Goal: Task Accomplishment & Management: Complete application form

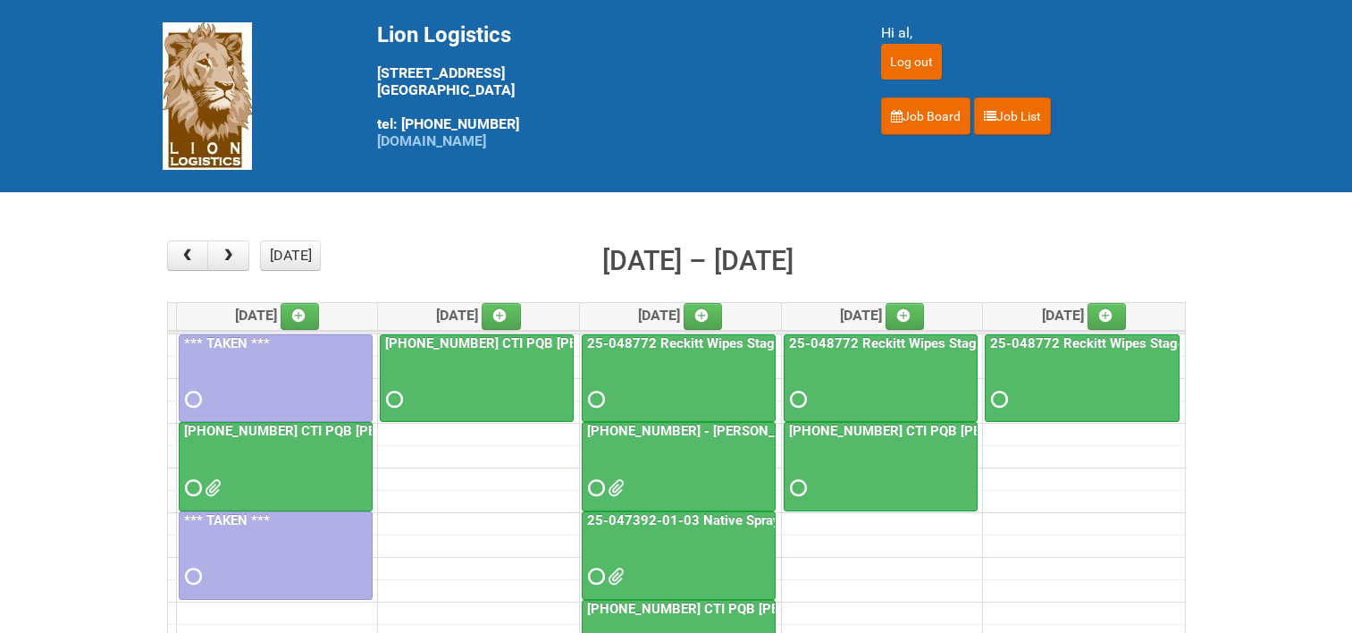
scroll to position [89, 0]
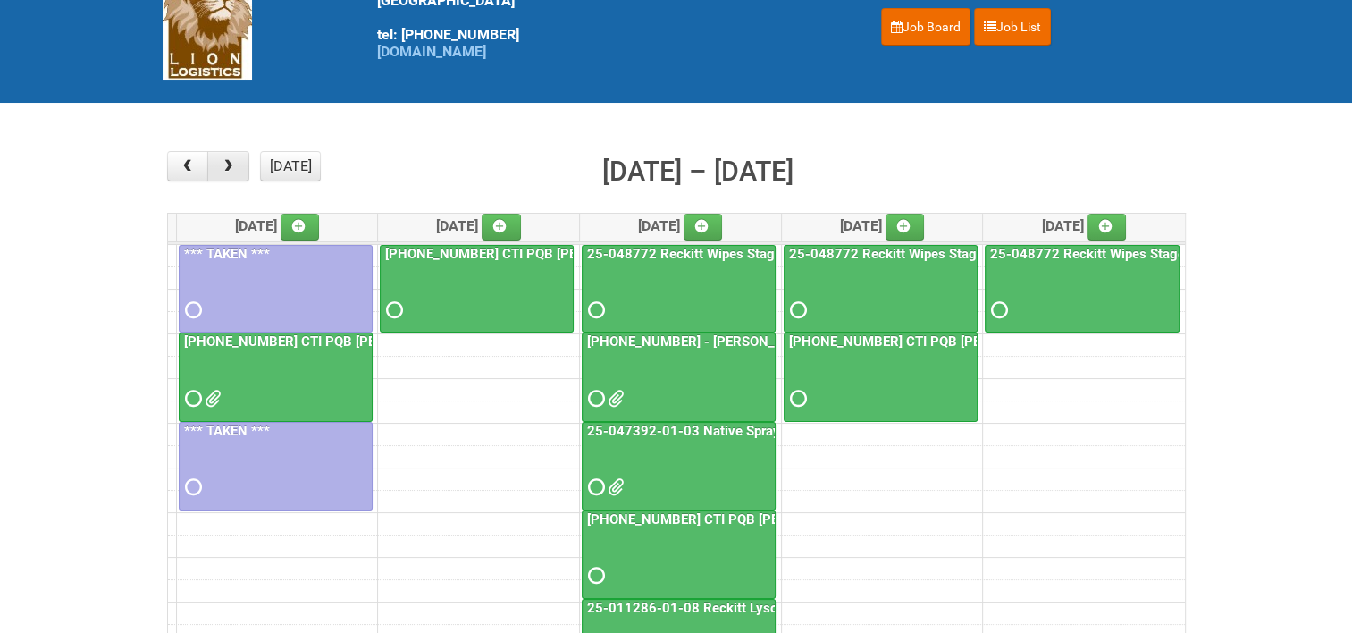
click at [236, 164] on button "button" at bounding box center [228, 166] width 42 height 30
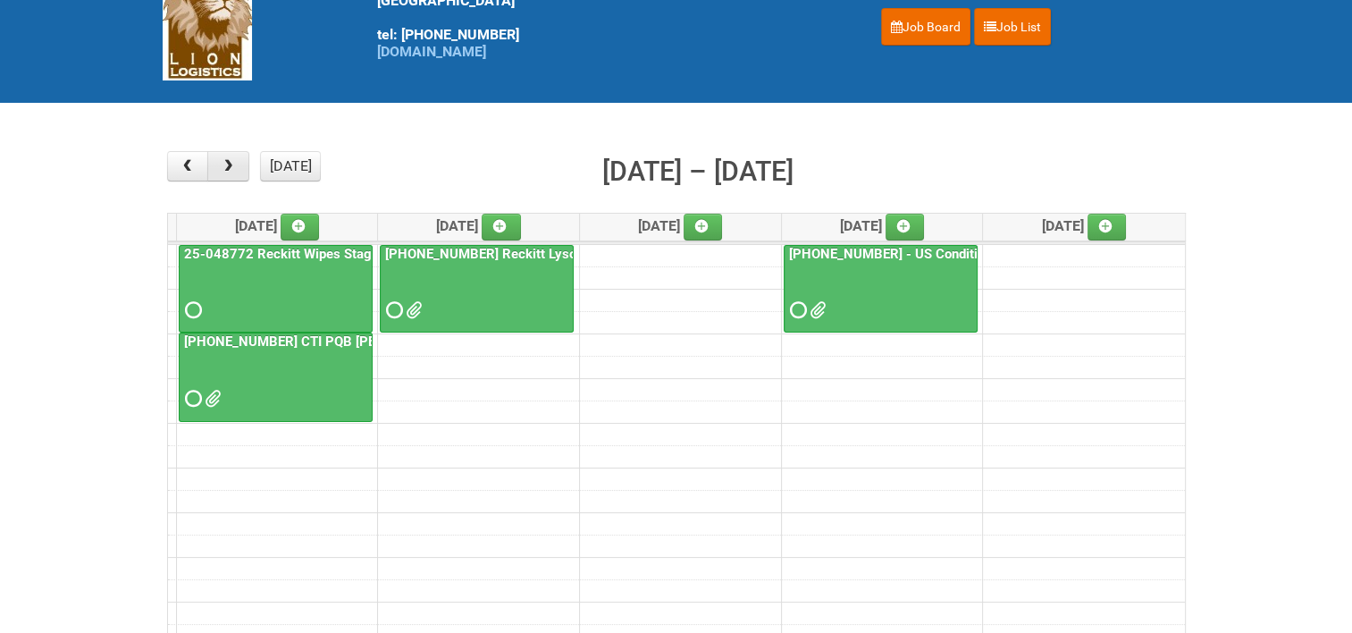
click at [236, 164] on button "button" at bounding box center [228, 166] width 42 height 30
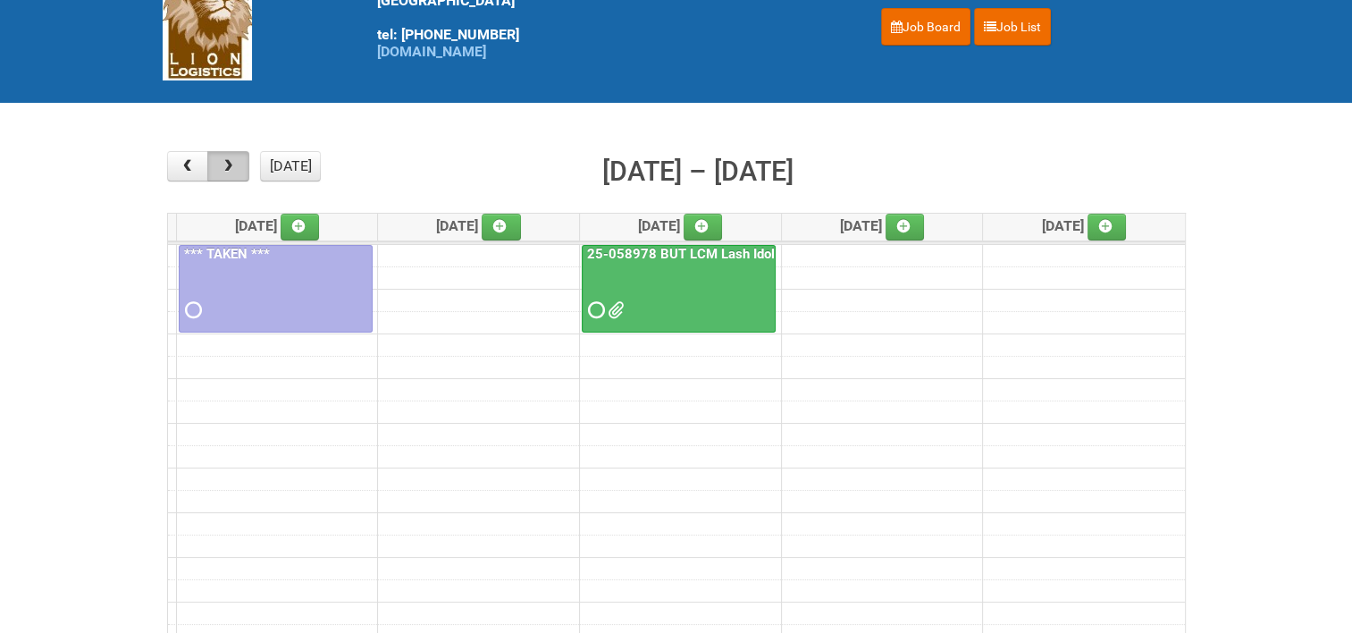
click at [236, 164] on button "button" at bounding box center [228, 166] width 42 height 30
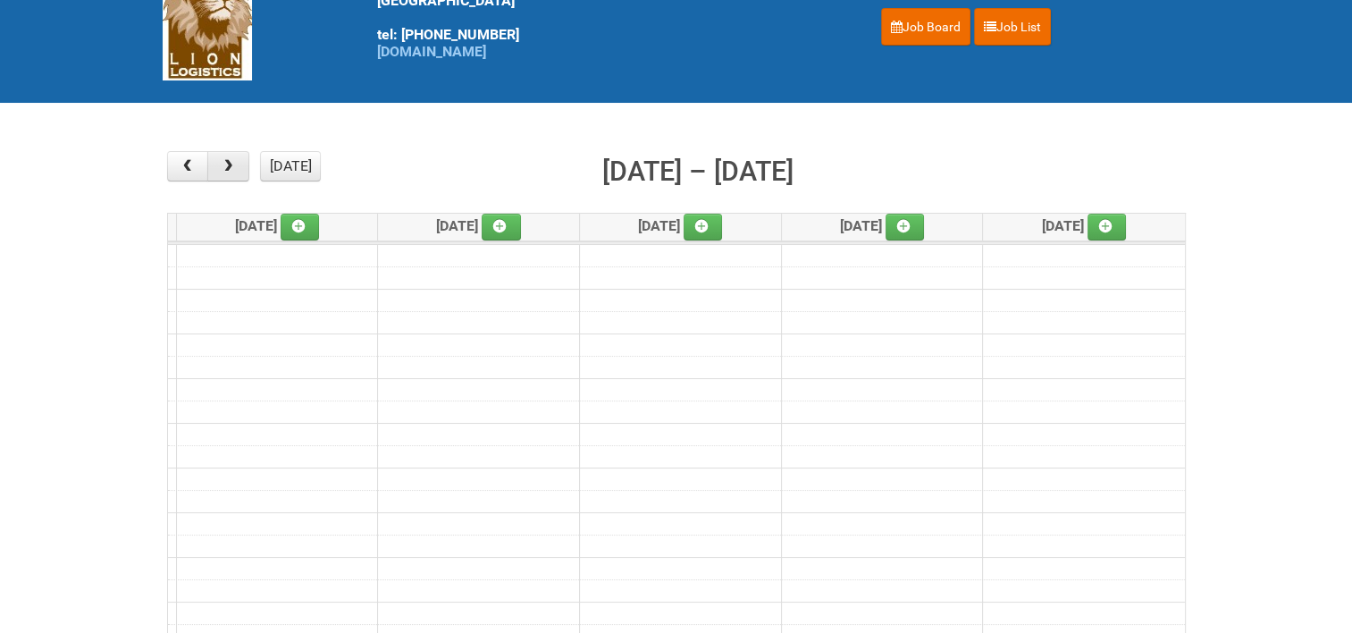
click at [236, 164] on button "button" at bounding box center [228, 166] width 42 height 30
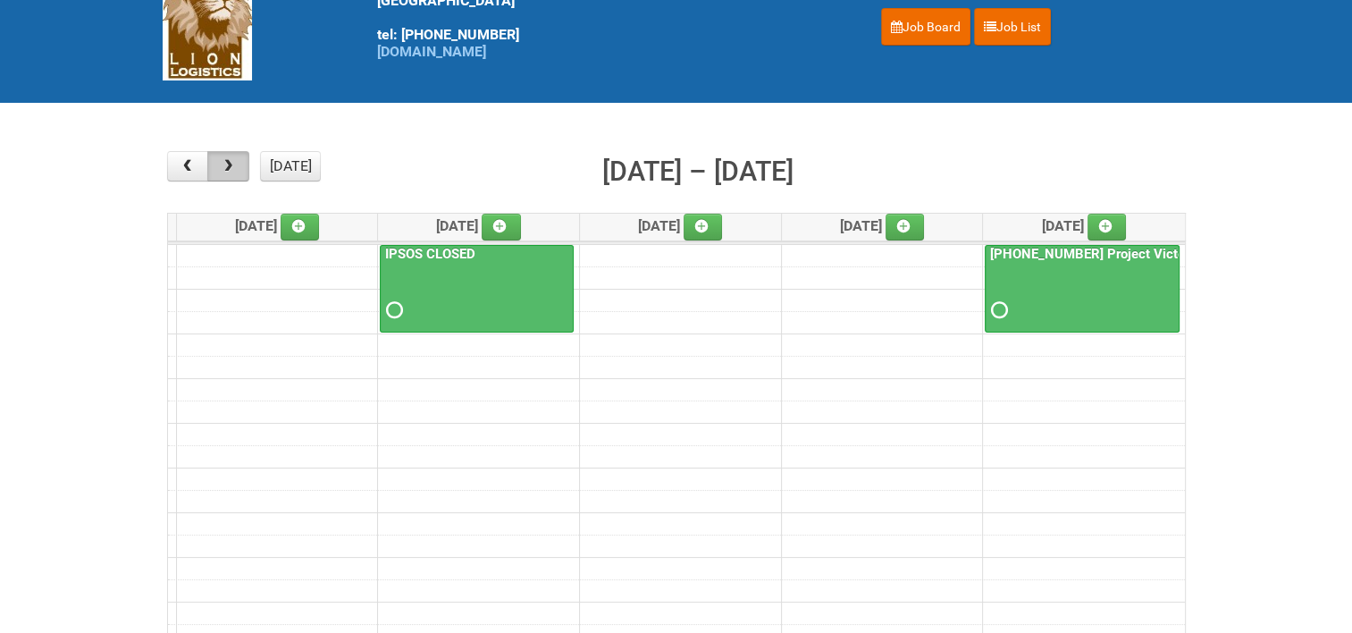
click at [236, 164] on button "button" at bounding box center [228, 166] width 42 height 30
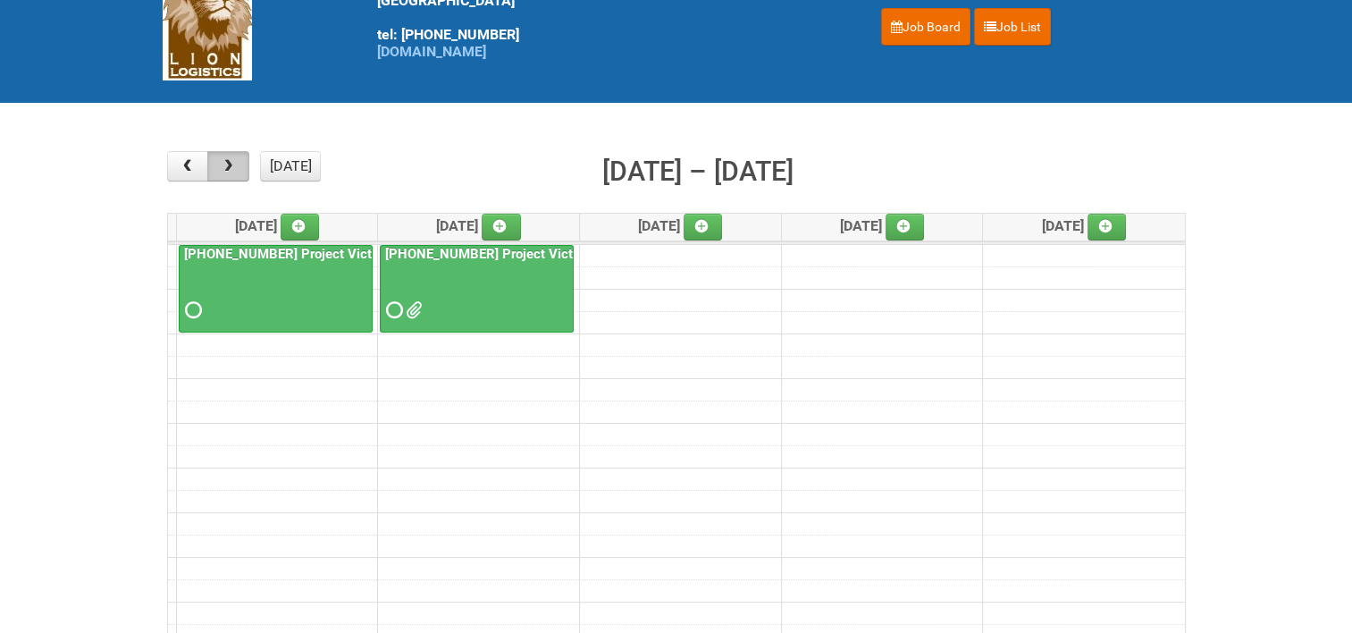
click at [236, 164] on button "button" at bounding box center [228, 166] width 42 height 30
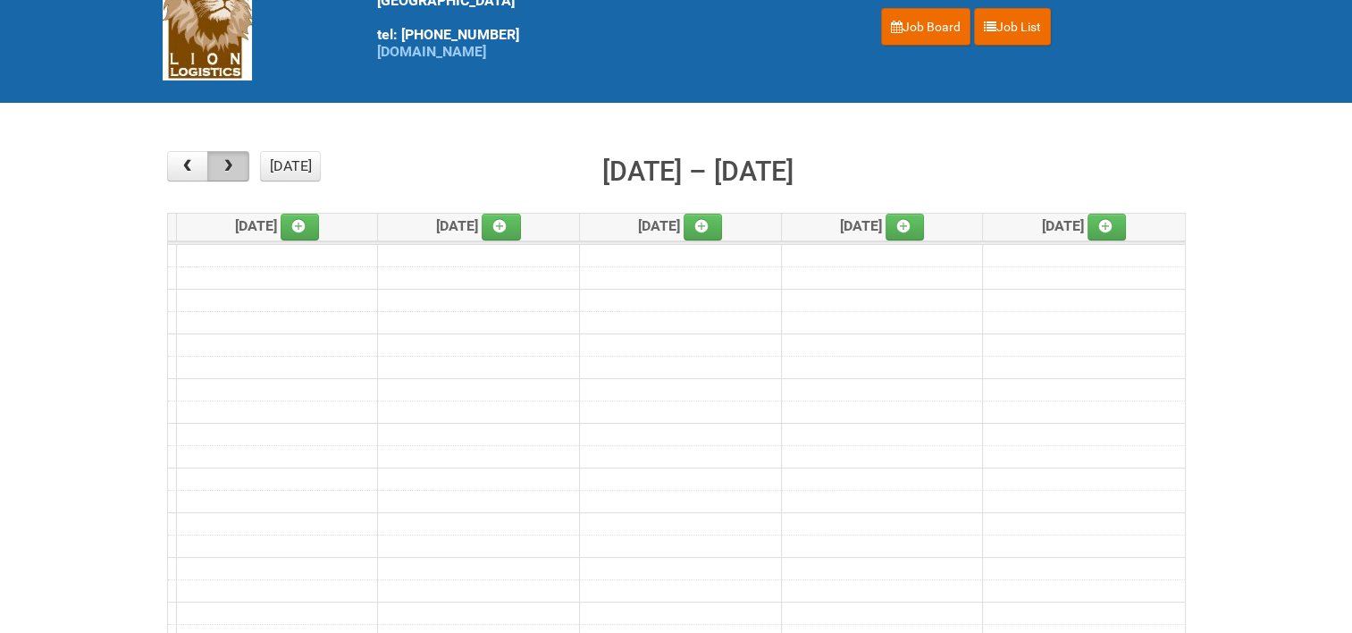
click at [236, 164] on button "button" at bounding box center [228, 166] width 42 height 30
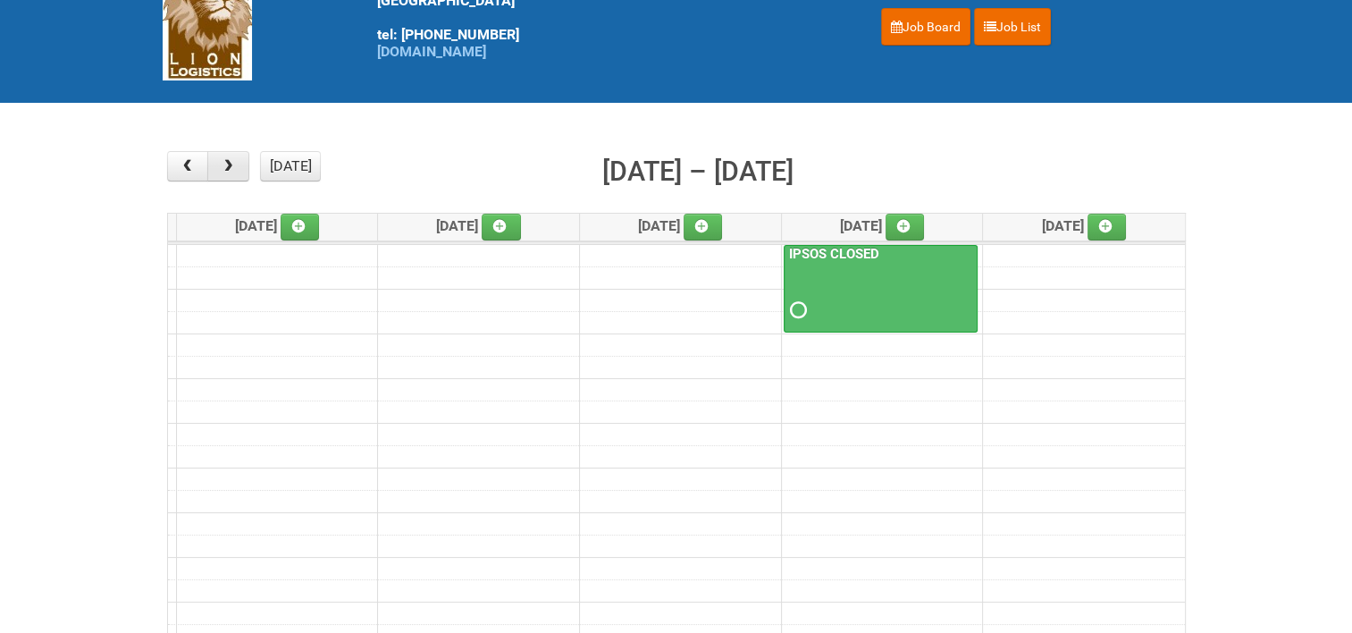
click at [236, 164] on button "button" at bounding box center [228, 166] width 42 height 30
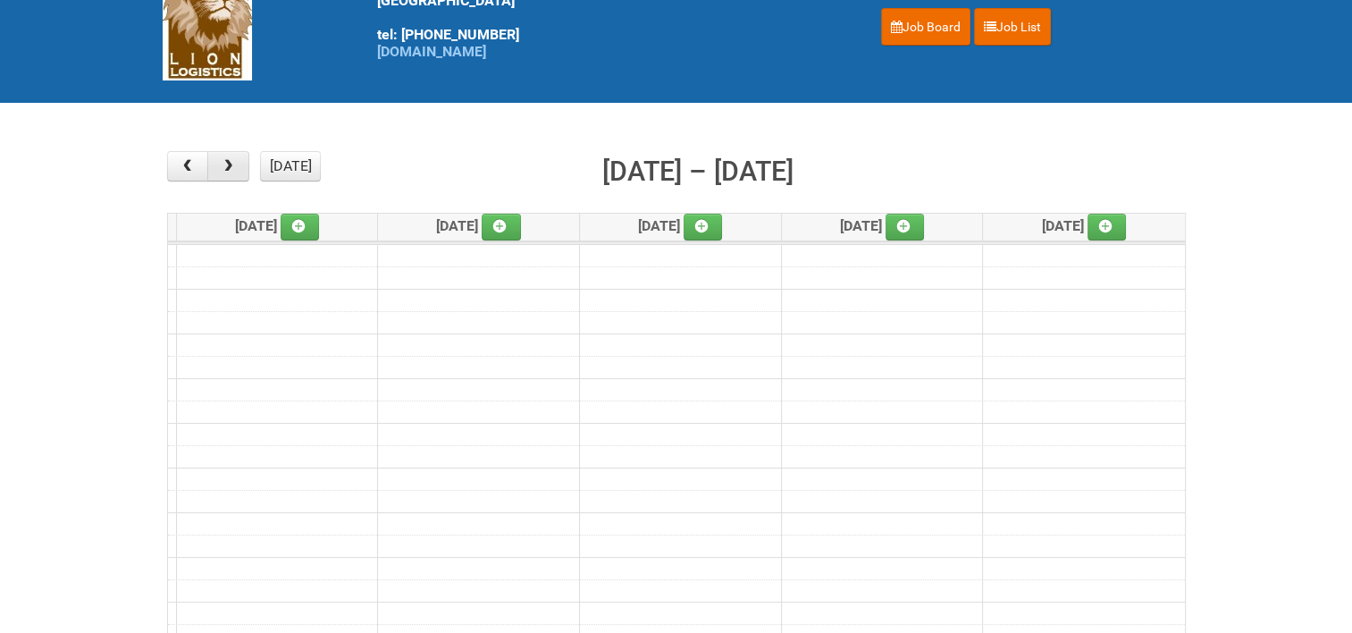
click at [236, 164] on button "button" at bounding box center [228, 166] width 42 height 30
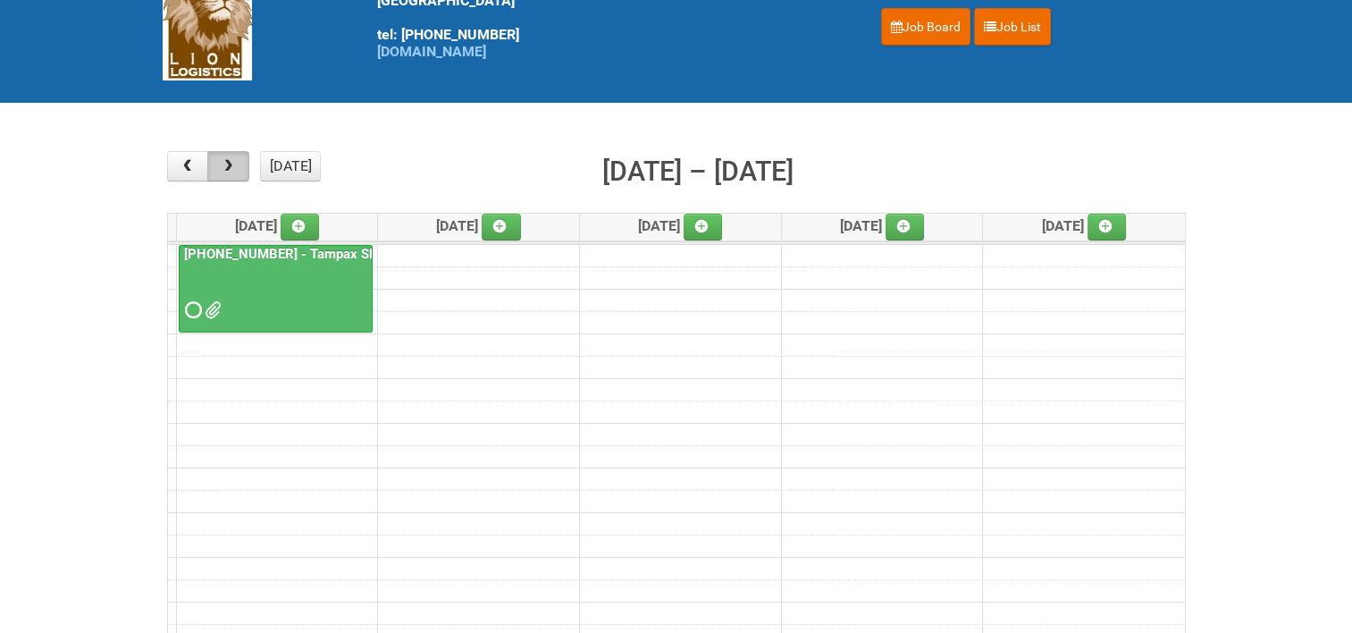
click at [236, 164] on button "button" at bounding box center [228, 166] width 42 height 30
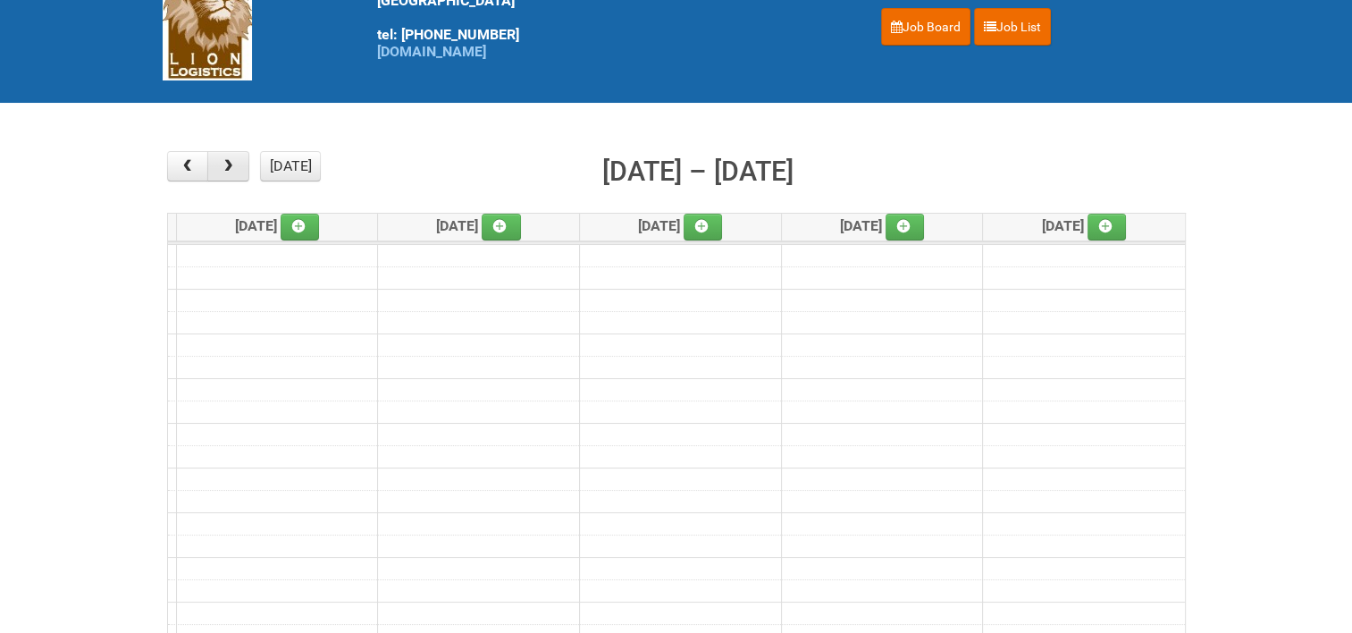
click at [236, 164] on button "button" at bounding box center [228, 166] width 42 height 30
click at [304, 227] on icon at bounding box center [298, 226] width 13 height 13
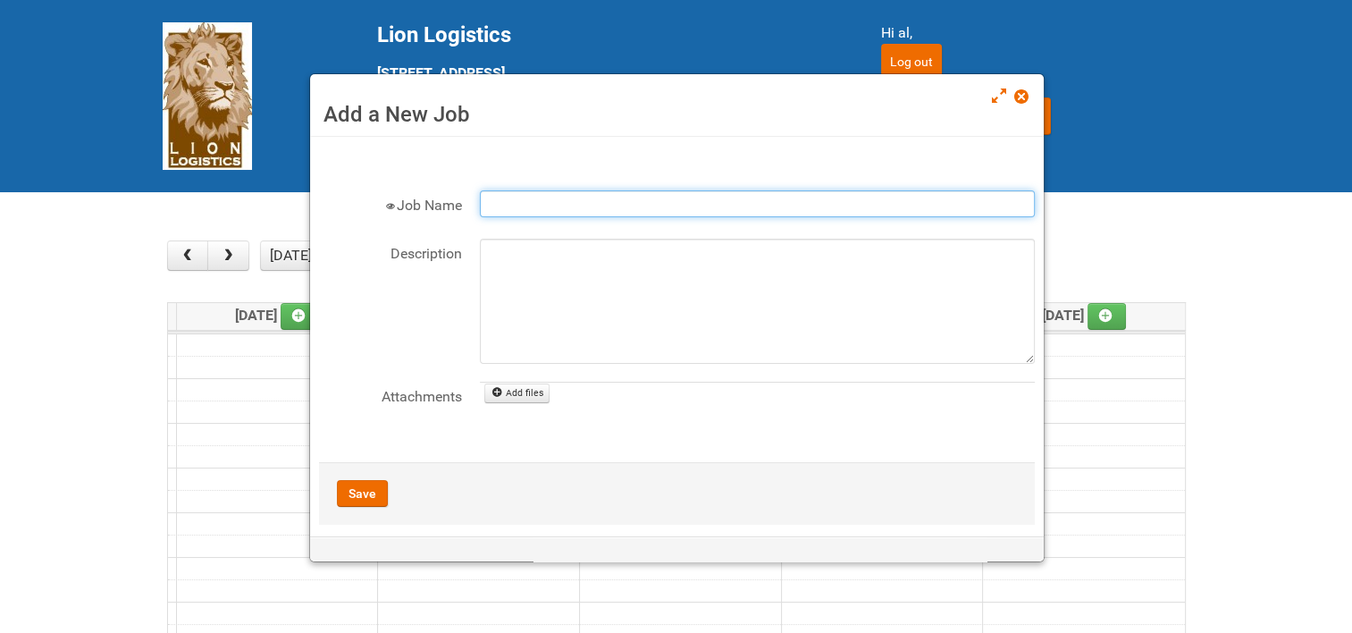
click at [586, 204] on input "Job Name" at bounding box center [757, 203] width 555 height 27
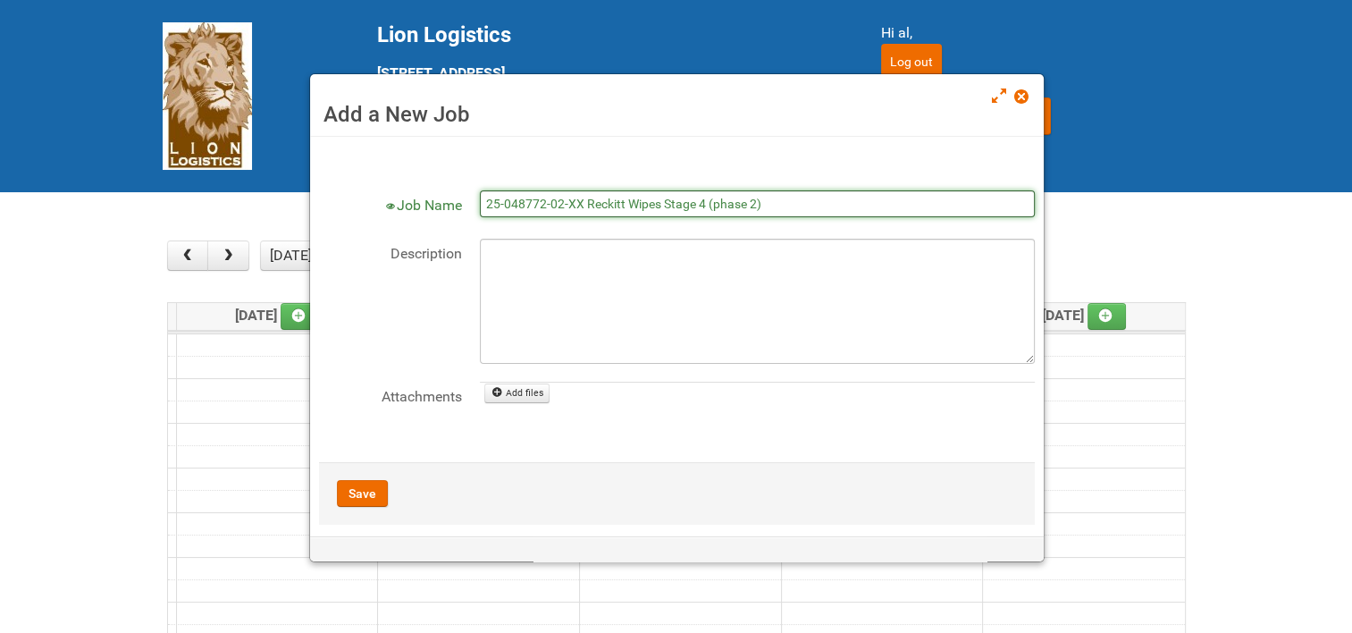
type input "25-048772-02-XX Reckitt Wipes Stage 4 (phase 2)"
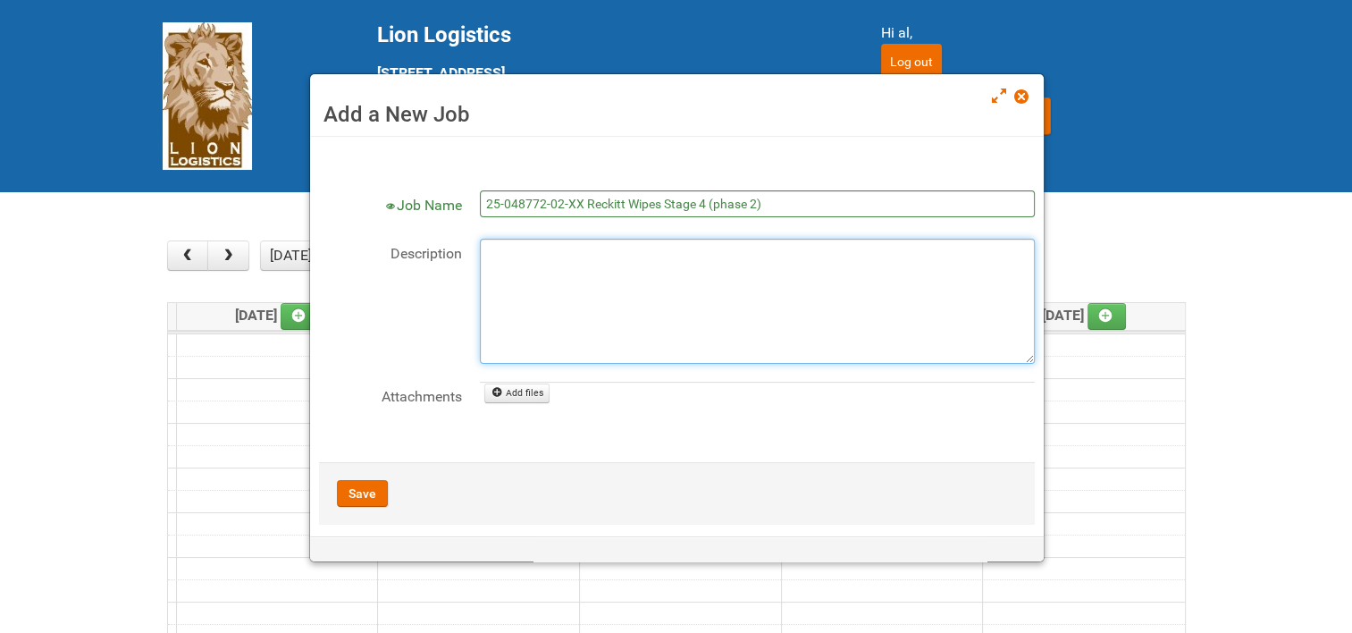
click at [529, 257] on textarea "Description" at bounding box center [757, 301] width 555 height 125
type textarea "10/9 600 outgo mails week 4 (estimates)"
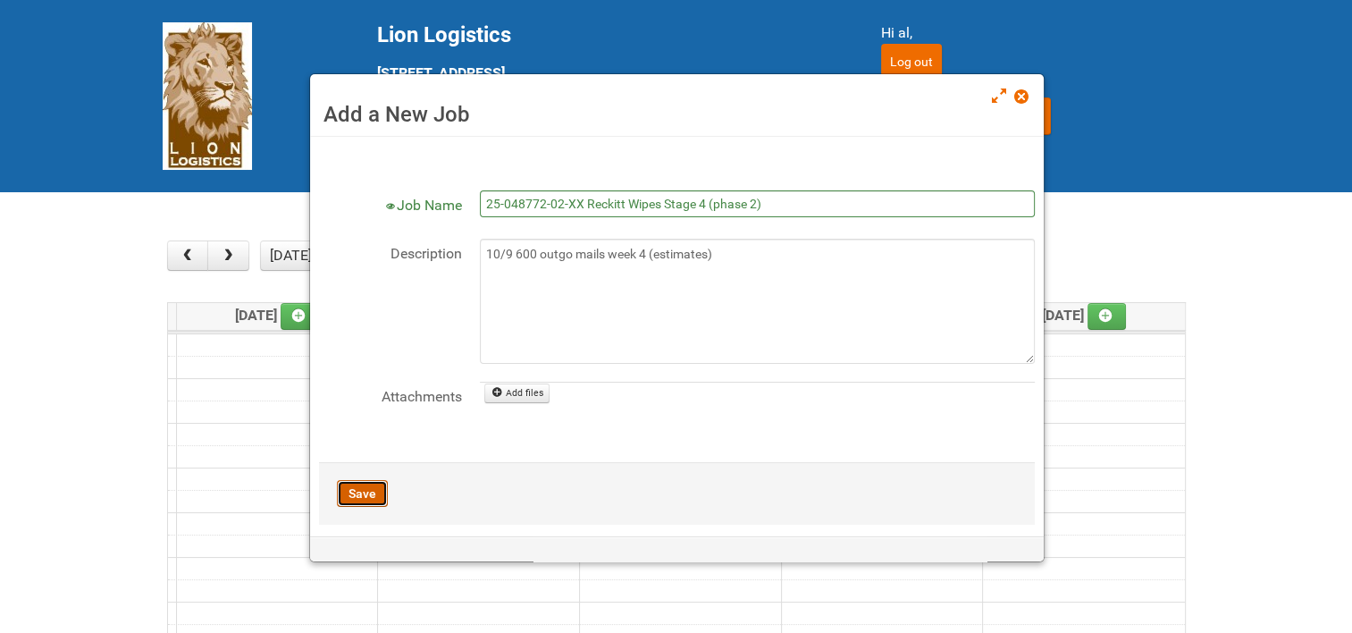
click at [376, 480] on button "Save" at bounding box center [362, 493] width 51 height 27
